Goal: Task Accomplishment & Management: Manage account settings

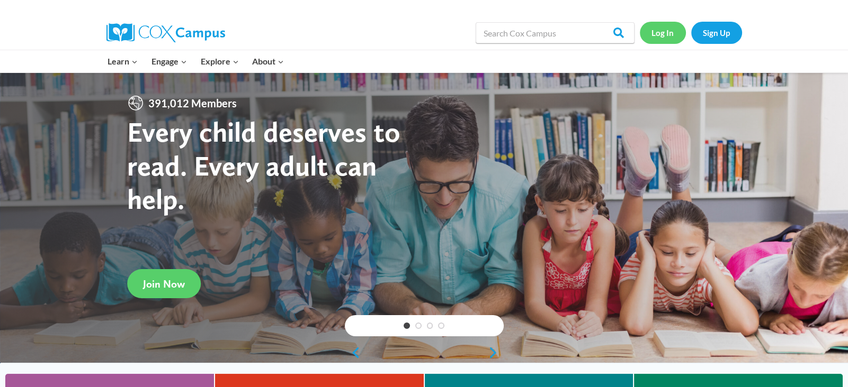
click at [662, 33] on link "Log In" at bounding box center [662, 33] width 46 height 22
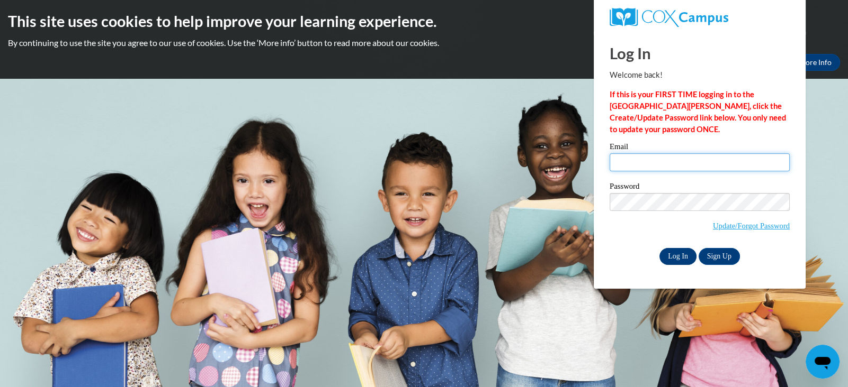
type input "[EMAIL_ADDRESS][DOMAIN_NAME]"
click at [669, 254] on input "Log In" at bounding box center [677, 256] width 37 height 17
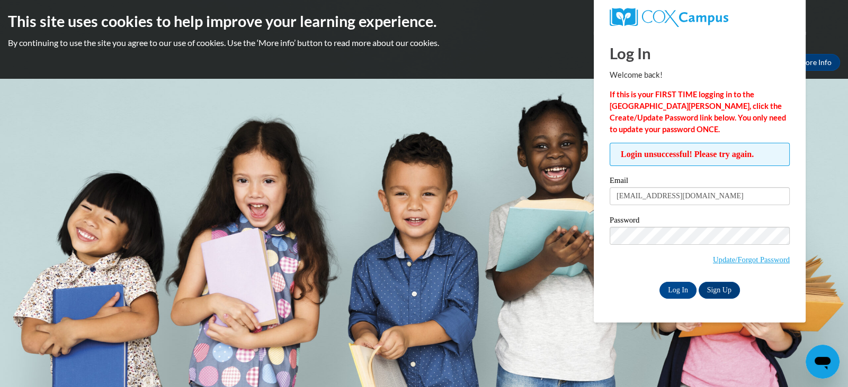
click at [634, 265] on span "Update/Forgot Password" at bounding box center [699, 249] width 180 height 44
click at [672, 289] on input "Log In" at bounding box center [677, 290] width 37 height 17
click at [587, 235] on body "This site uses cookies to help improve your learning experience. By continuing …" at bounding box center [424, 193] width 848 height 387
click at [615, 287] on div "Log In Sign Up" at bounding box center [699, 290] width 180 height 17
click at [668, 289] on input "Log In" at bounding box center [677, 290] width 37 height 17
